Goal: Task Accomplishment & Management: Manage account settings

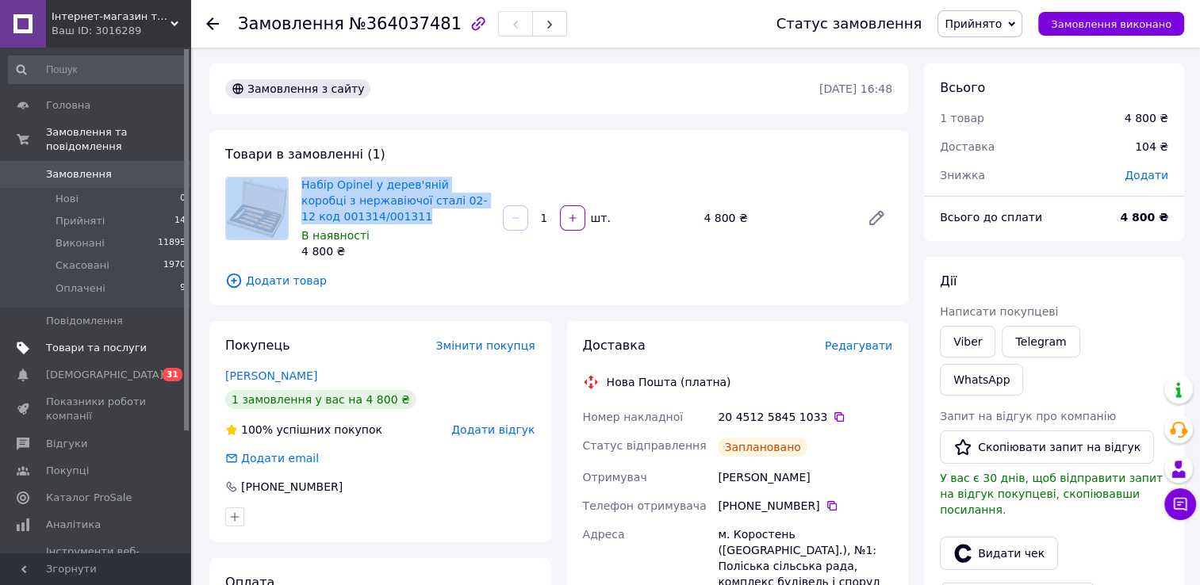
click at [86, 341] on span "Товари та послуги" at bounding box center [96, 348] width 101 height 14
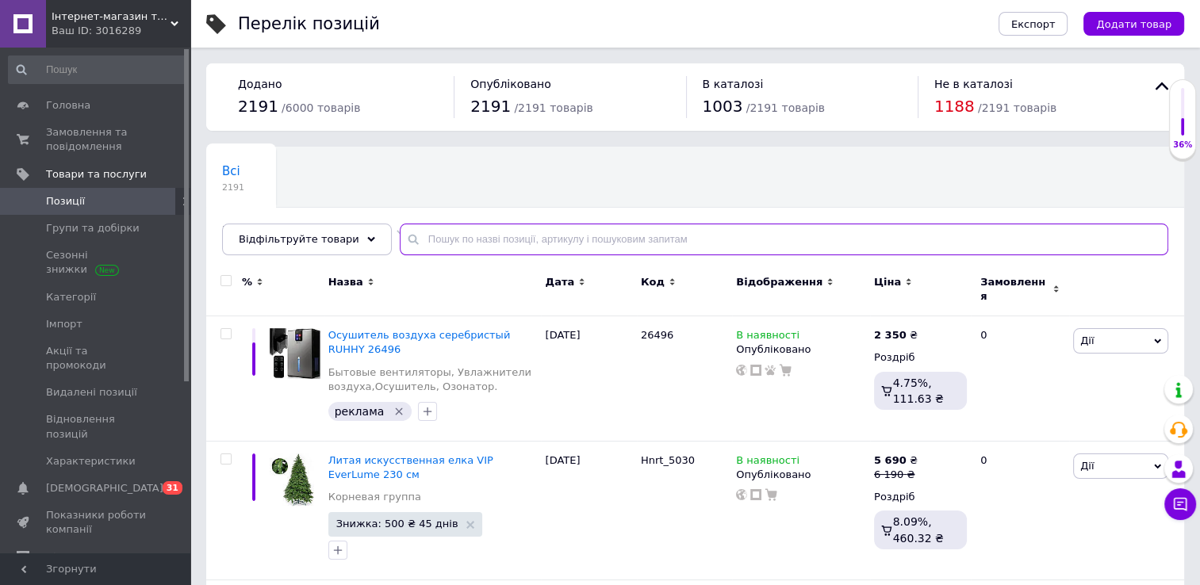
paste input "Набір Opinel у дерев'яній коробці з нержавіючої сталі 02-12 код 001314/001311 Н…"
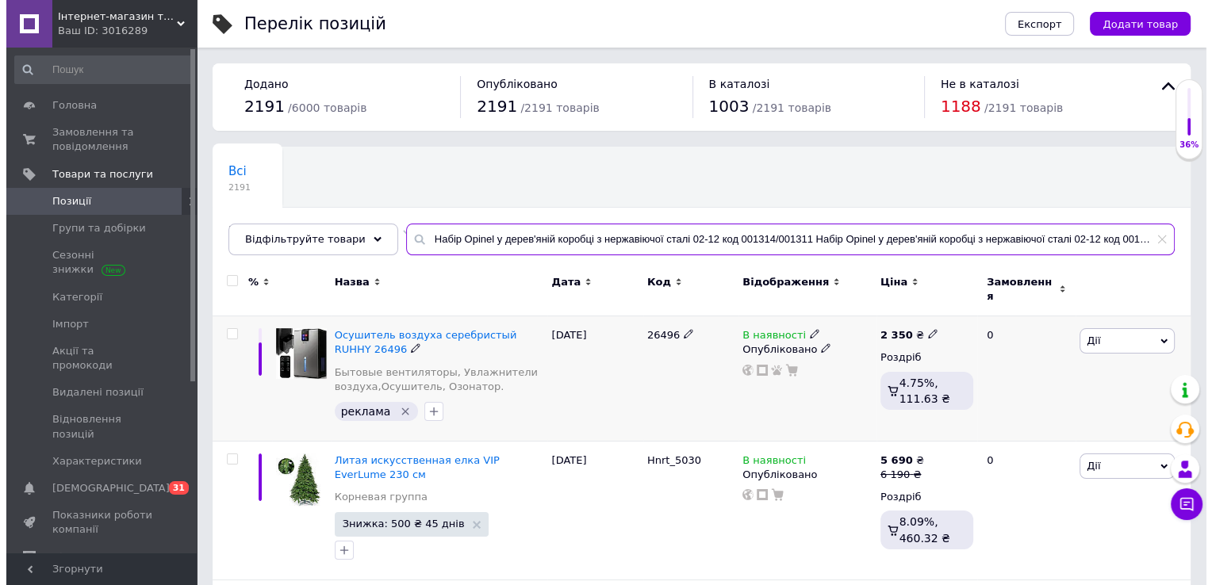
scroll to position [0, 18]
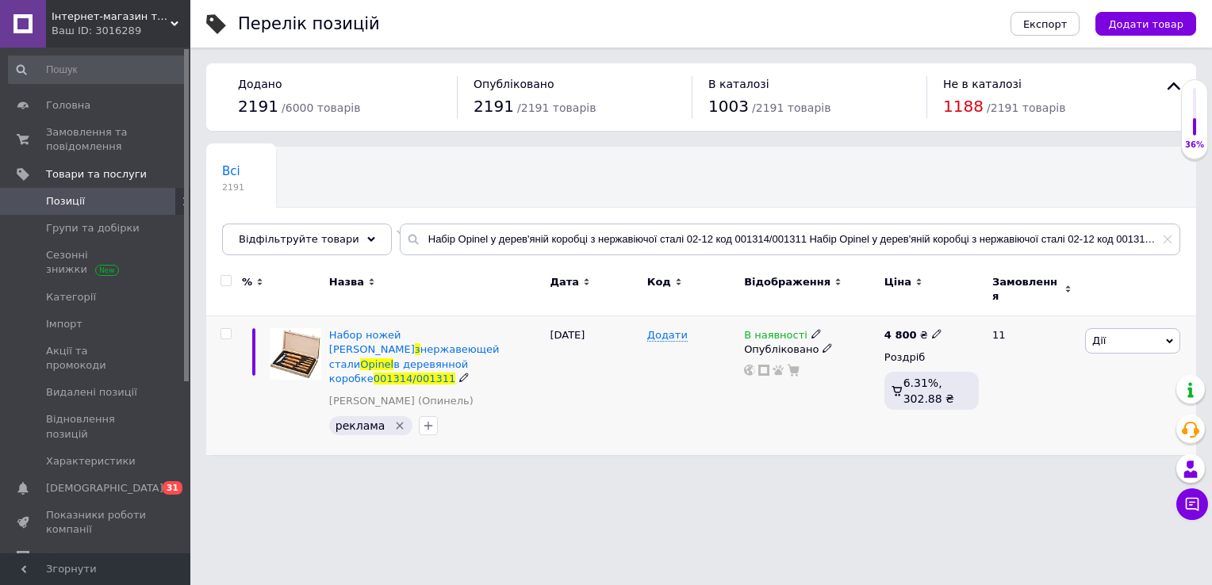
click at [812, 329] on icon at bounding box center [817, 334] width 10 height 10
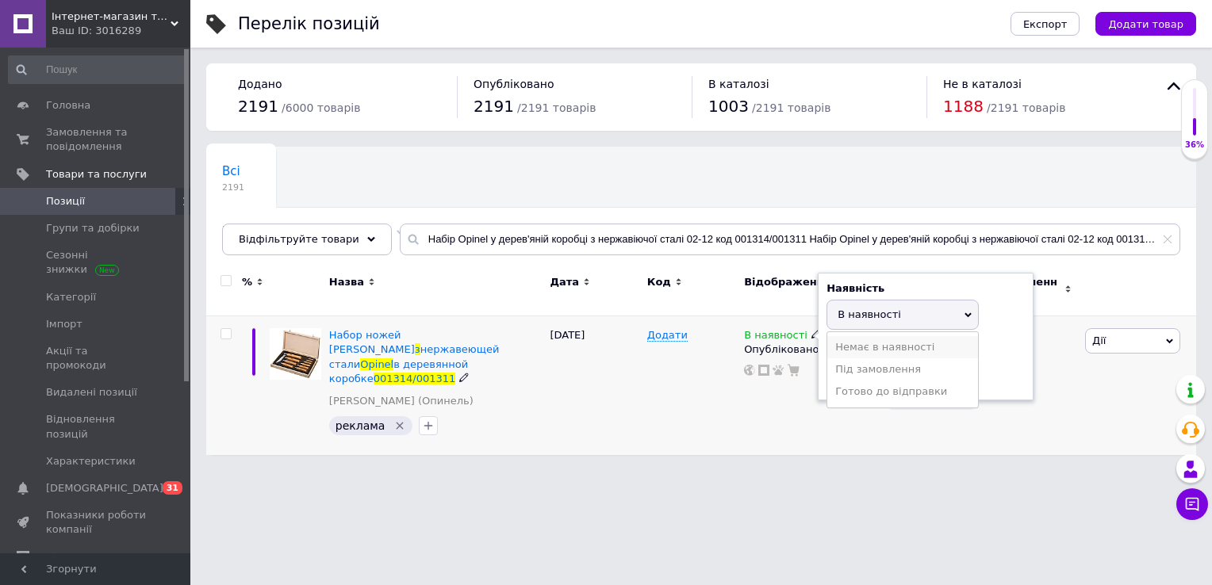
click at [844, 336] on li "Немає в наявності" at bounding box center [902, 347] width 151 height 22
click at [788, 395] on div "В наявності Наявність Немає в наявності В наявності Під замовлення Готово до ві…" at bounding box center [810, 386] width 140 height 139
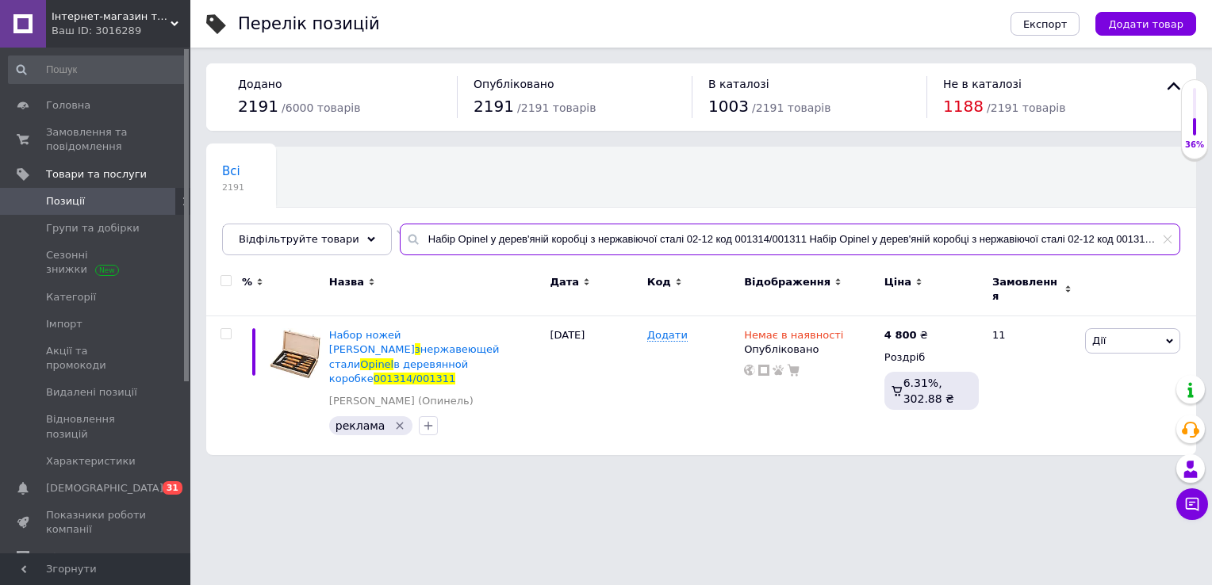
click at [470, 249] on input "Набір Opinel у дерев'яній коробці з нержавіючої сталі 02-12 код 001314/001311 Н…" at bounding box center [790, 240] width 781 height 32
click at [471, 249] on input "Набір Opinel у дерев'яній коробці з нержавіючої сталі 02-12 код 001314/001311 Н…" at bounding box center [790, 240] width 781 height 32
click at [471, 248] on input "Набір Opinel у дерев'яній коробці з нержавіючої сталі 02-12 код 001314/001311 Н…" at bounding box center [790, 240] width 781 height 32
click at [470, 246] on input "Набір Opinel у дерев'яній коробці з нержавіючої сталі 02-12 код 001314/001311 Н…" at bounding box center [790, 240] width 781 height 32
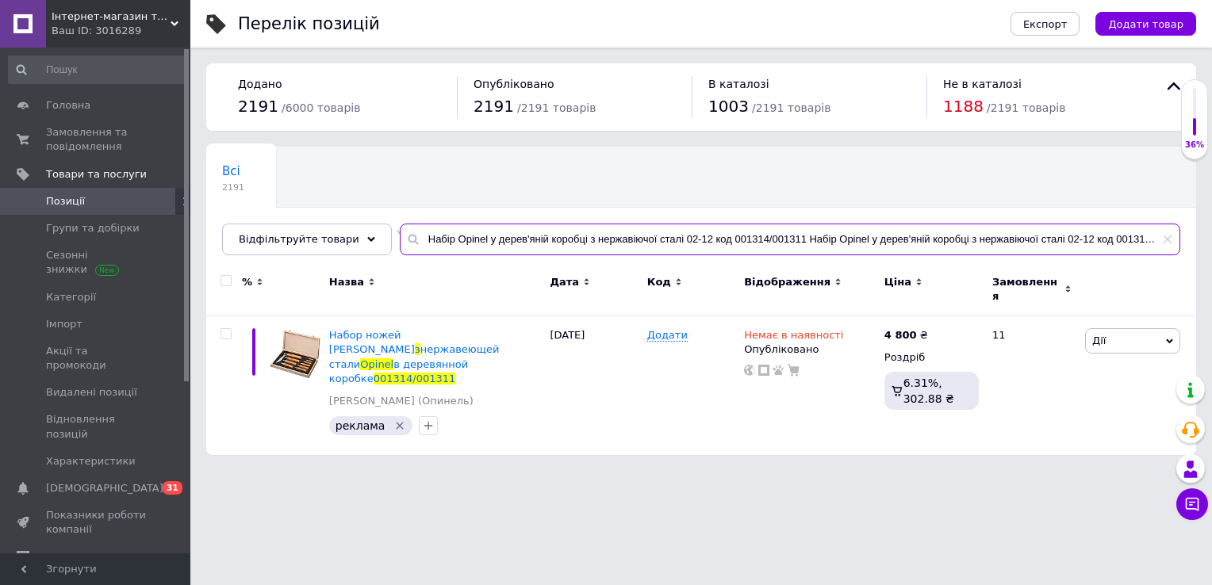
click at [470, 246] on input "Набір Opinel у дерев'яній коробці з нержавіючої сталі 02-12 код 001314/001311 Н…" at bounding box center [790, 240] width 781 height 32
paste input "001250"
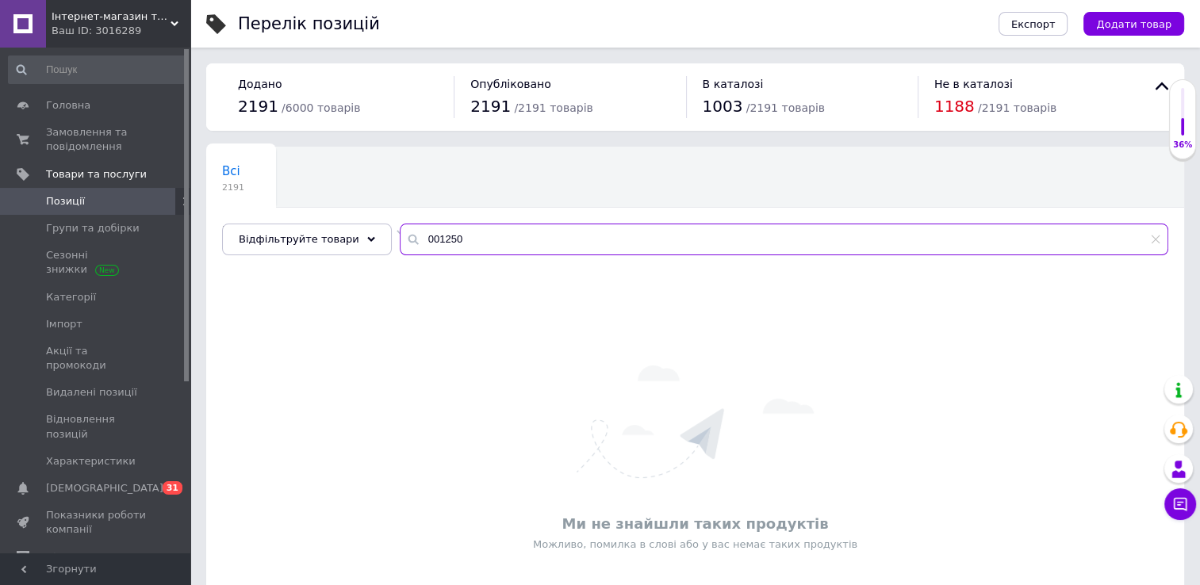
click at [426, 245] on input "001250" at bounding box center [784, 240] width 769 height 32
click at [428, 245] on input "001250" at bounding box center [784, 240] width 769 height 32
paste input "Нож грибника No.08 001252"
drag, startPoint x: 510, startPoint y: 239, endPoint x: 402, endPoint y: 253, distance: 108.8
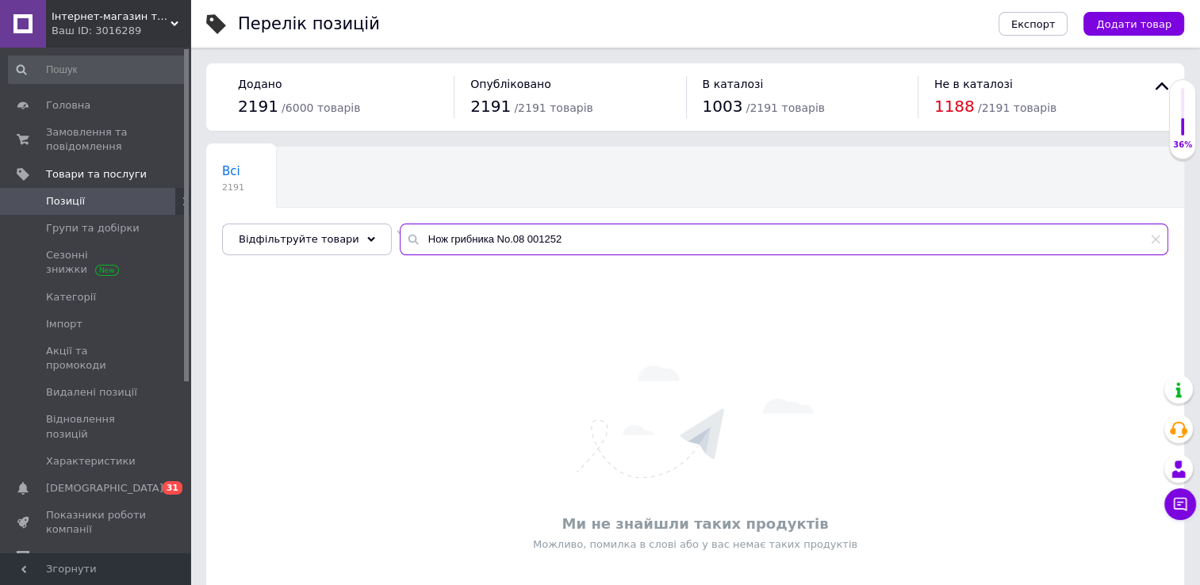
click at [402, 253] on input "Нож грибника No.08 001252" at bounding box center [784, 240] width 769 height 32
type input "001252"
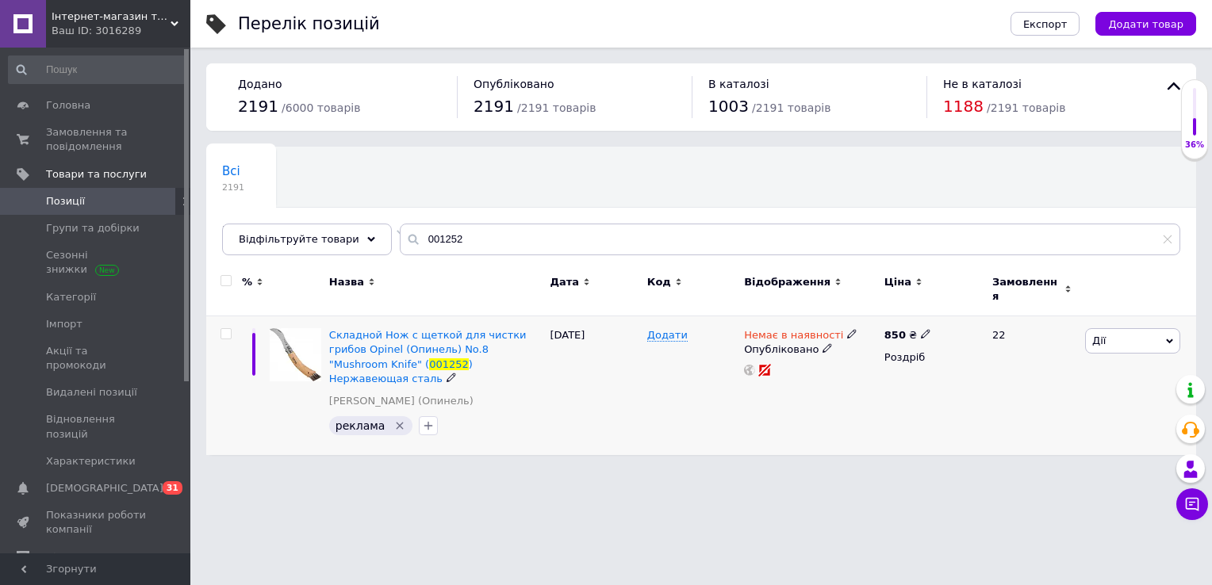
click at [847, 330] on use at bounding box center [851, 334] width 9 height 9
click at [869, 336] on li "В наявності" at bounding box center [935, 347] width 151 height 22
click at [854, 374] on div "Наявність В наявності Немає в наявності Під замовлення Готово до відправки Зали…" at bounding box center [958, 337] width 216 height 129
click at [836, 374] on div "Немає в наявності Наявність В наявності Немає в наявності Під замовлення Готово…" at bounding box center [810, 386] width 140 height 139
click at [913, 328] on div "850 ₴" at bounding box center [908, 335] width 47 height 14
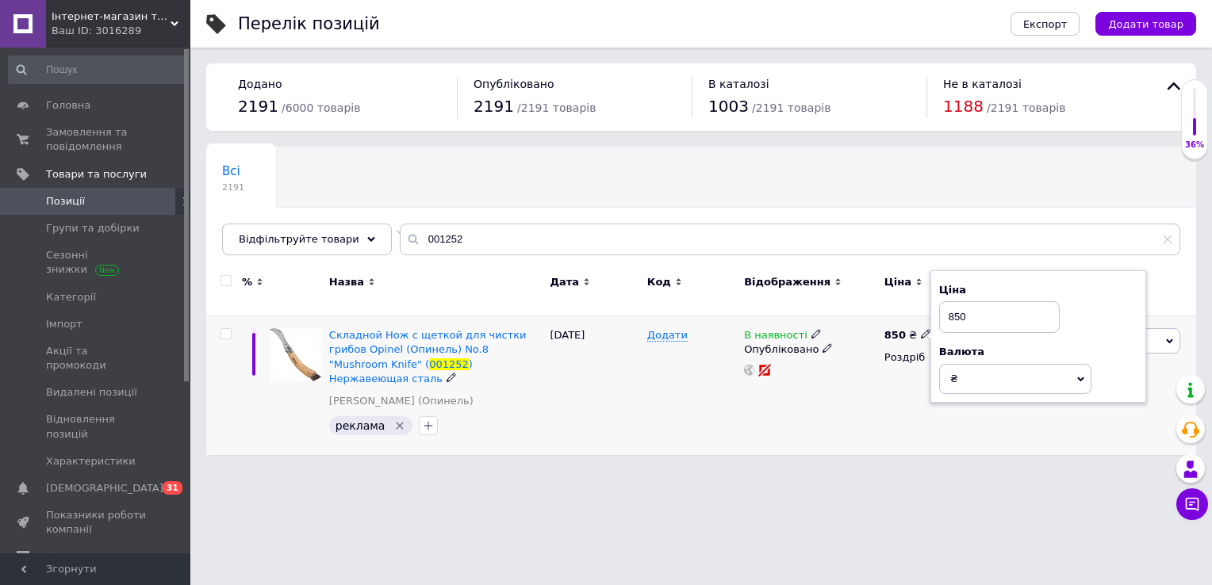
drag, startPoint x: 950, startPoint y: 306, endPoint x: 969, endPoint y: 310, distance: 18.7
click at [966, 314] on input "850" at bounding box center [999, 317] width 121 height 32
type input "1050"
click at [792, 436] on div "Перелік позицій Експорт Додати товар Додано 2191 / 6000 товарів Опубліковано 21…" at bounding box center [701, 235] width 1022 height 471
